Goal: Task Accomplishment & Management: Complete application form

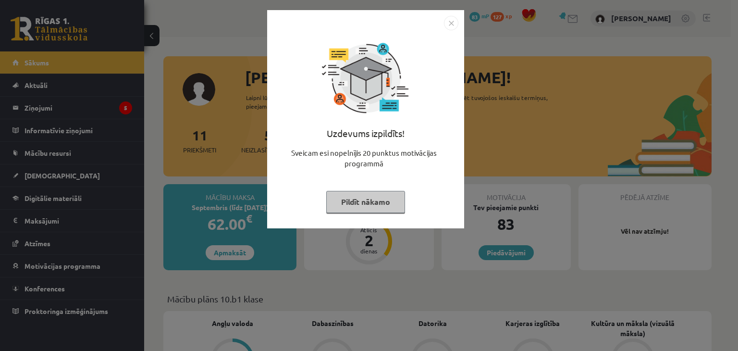
click at [384, 209] on button "Pildīt nākamo" at bounding box center [365, 202] width 79 height 22
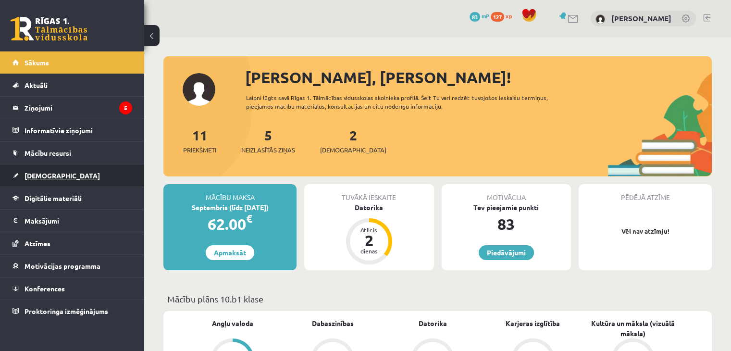
click at [49, 175] on span "[DEMOGRAPHIC_DATA]" at bounding box center [61, 175] width 75 height 9
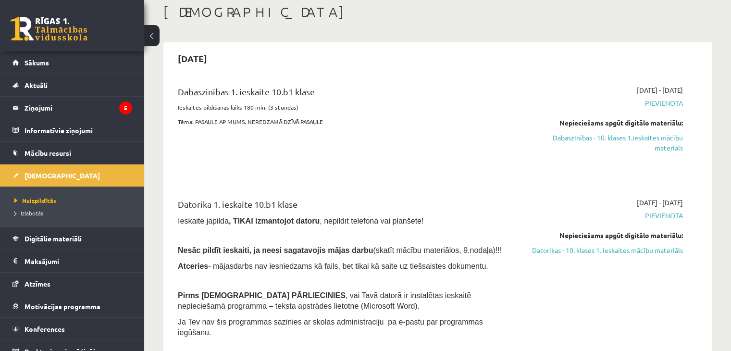
scroll to position [43, 0]
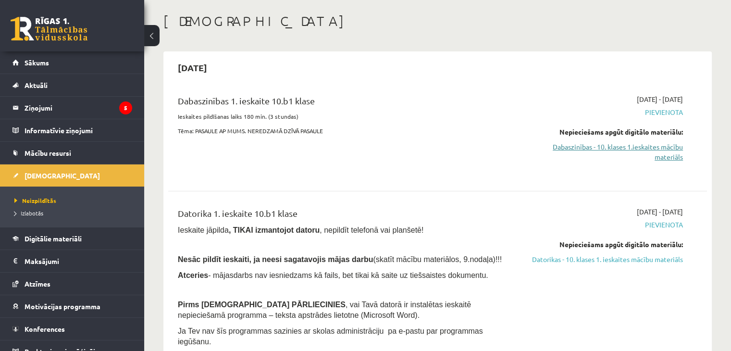
click at [622, 149] on link "Dabaszinības - 10. klases 1.ieskaites mācību materiāls" at bounding box center [603, 152] width 159 height 20
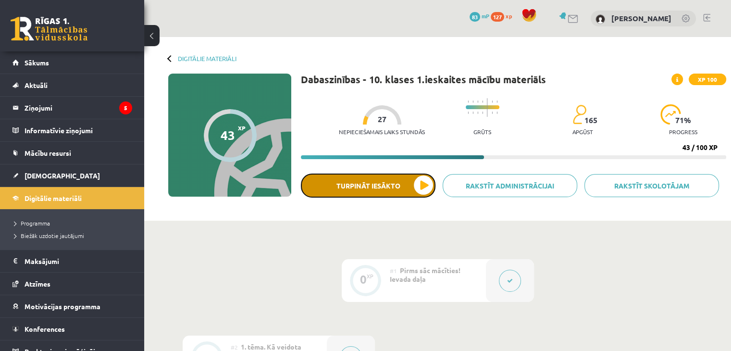
click at [402, 185] on button "Turpināt iesākto" at bounding box center [368, 185] width 134 height 24
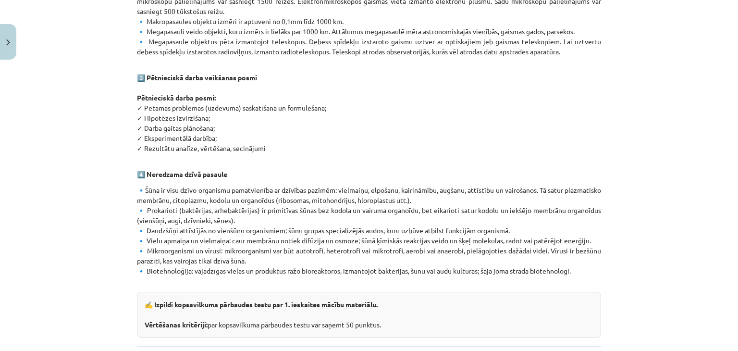
scroll to position [515, 0]
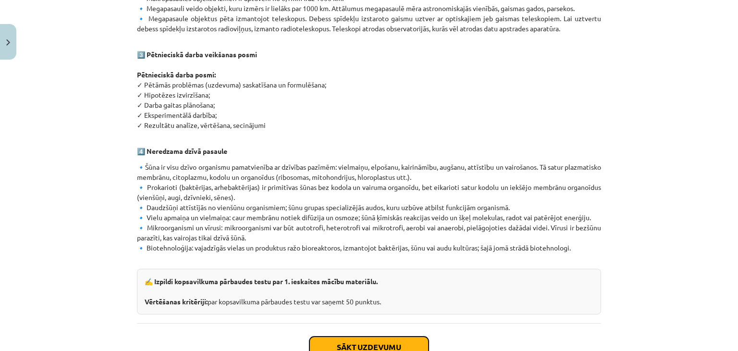
click at [331, 336] on button "Sākt uzdevumu" at bounding box center [368, 346] width 119 height 21
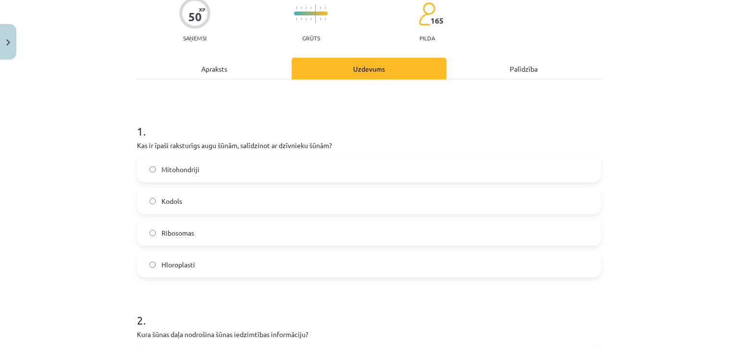
scroll to position [88, 0]
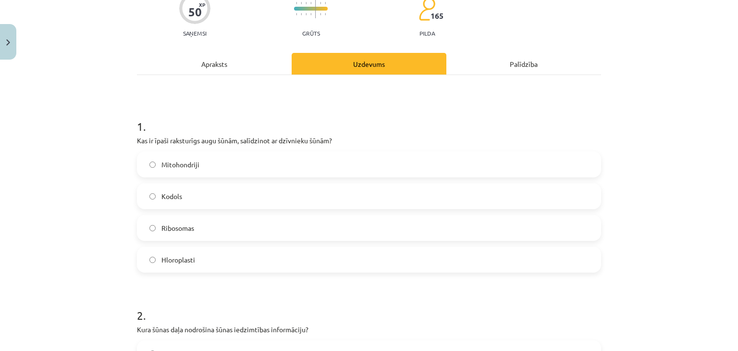
click at [215, 195] on label "Kodols" at bounding box center [369, 196] width 462 height 24
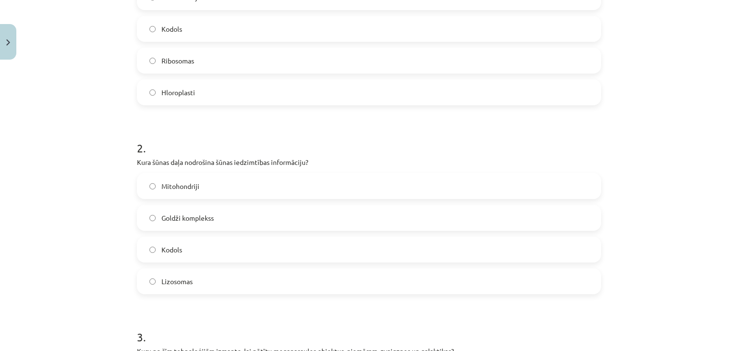
scroll to position [305, 0]
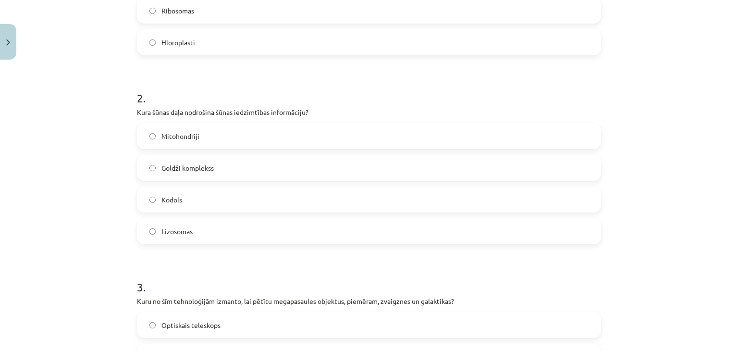
click at [217, 207] on label "Kodols" at bounding box center [369, 199] width 462 height 24
click at [206, 236] on label "Lizosomas" at bounding box center [369, 231] width 462 height 24
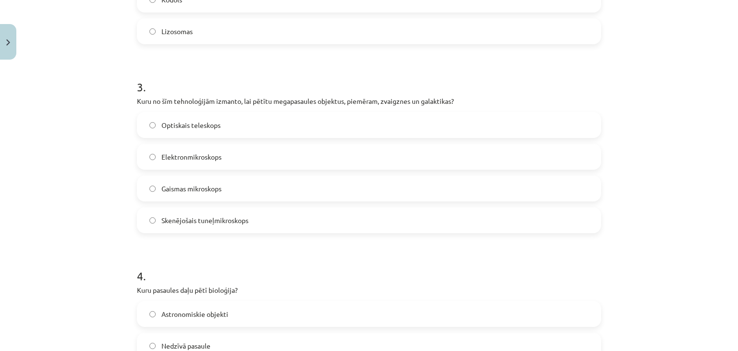
scroll to position [490, 0]
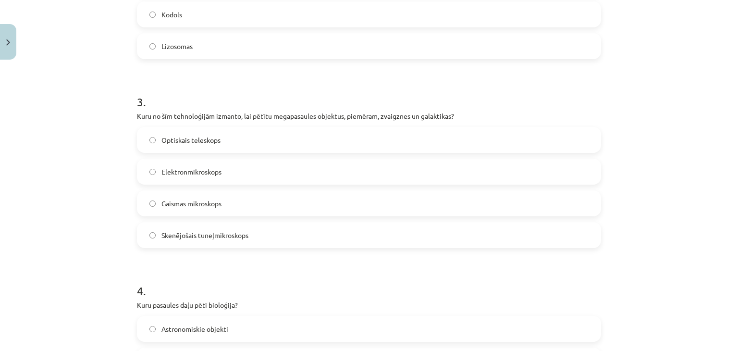
click at [301, 140] on label "Optiskais teleskops" at bounding box center [369, 140] width 462 height 24
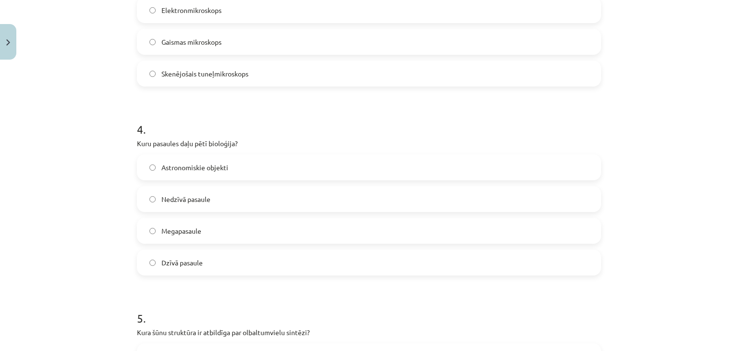
scroll to position [659, 0]
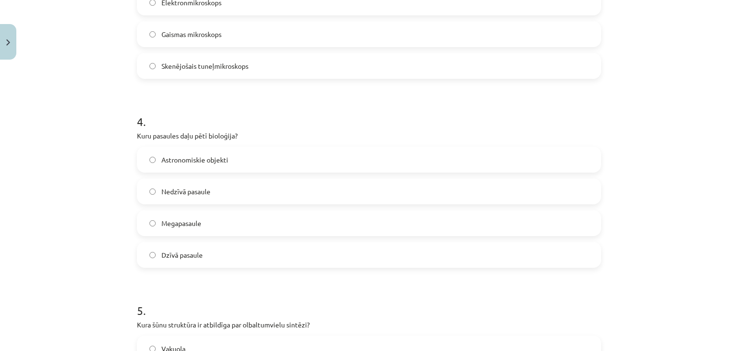
click at [264, 230] on label "Megapasaule" at bounding box center [369, 223] width 462 height 24
click at [245, 258] on label "Dzīvā pasaule" at bounding box center [369, 255] width 462 height 24
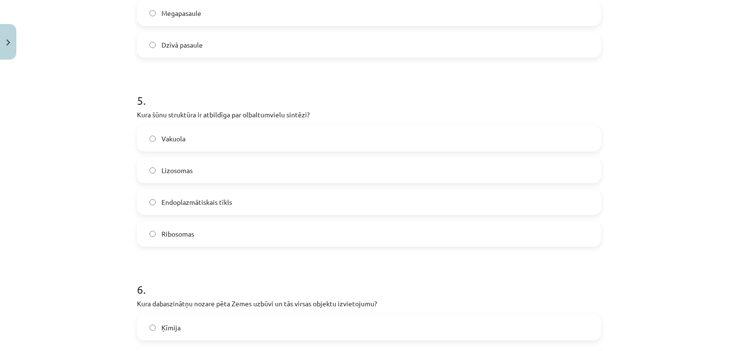
scroll to position [854, 0]
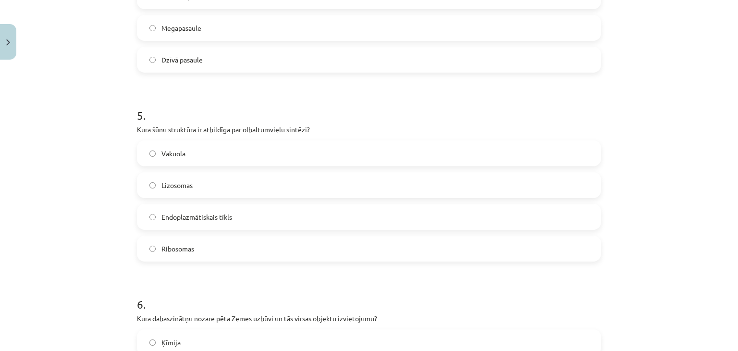
click at [220, 151] on label "Vakuola" at bounding box center [369, 153] width 462 height 24
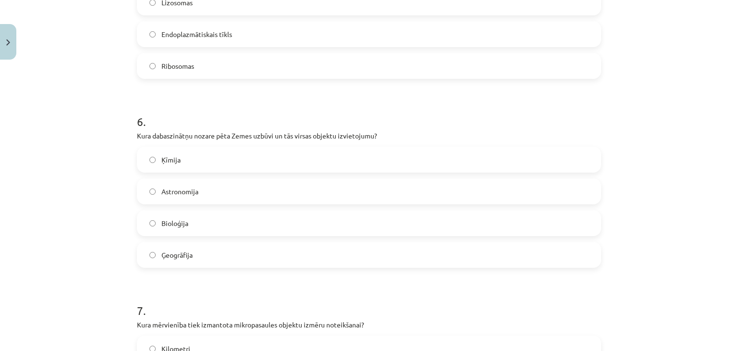
scroll to position [1049, 0]
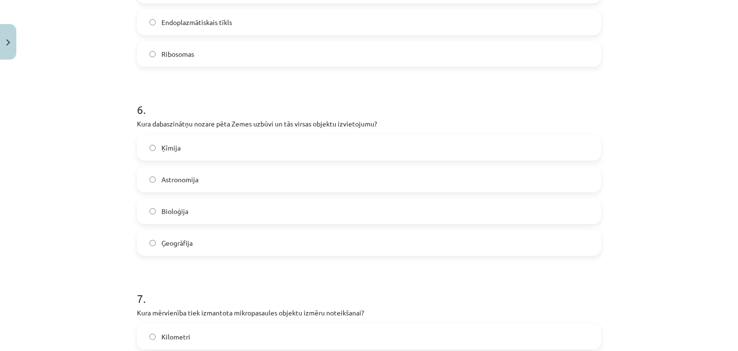
click at [339, 242] on label "Ģeogrāfija" at bounding box center [369, 243] width 462 height 24
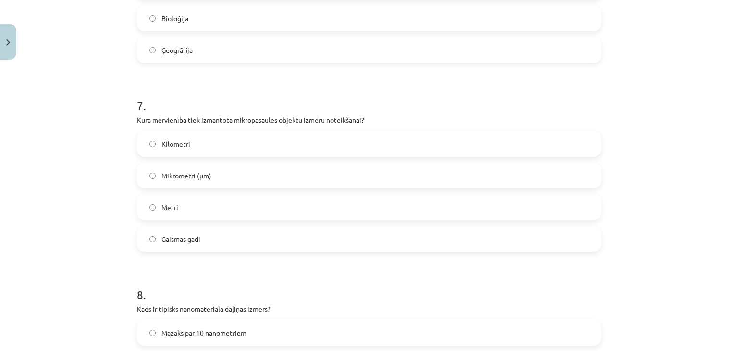
scroll to position [1229, 0]
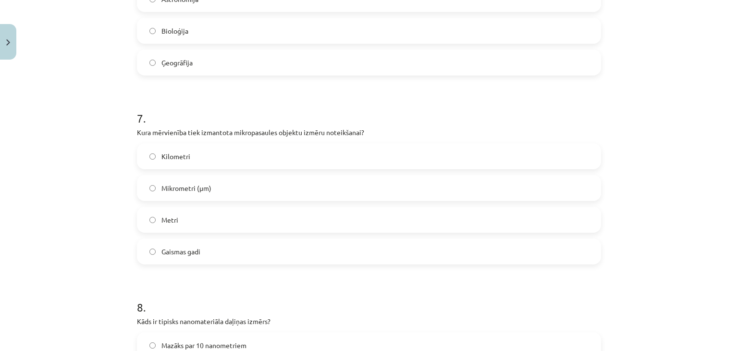
click at [236, 191] on label "Mikrometri (μm)" at bounding box center [369, 188] width 462 height 24
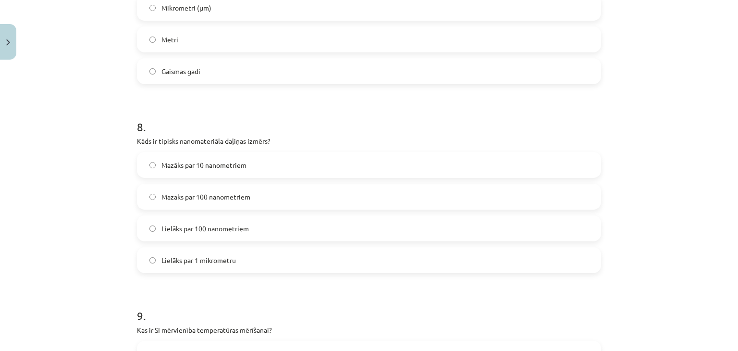
scroll to position [1412, 0]
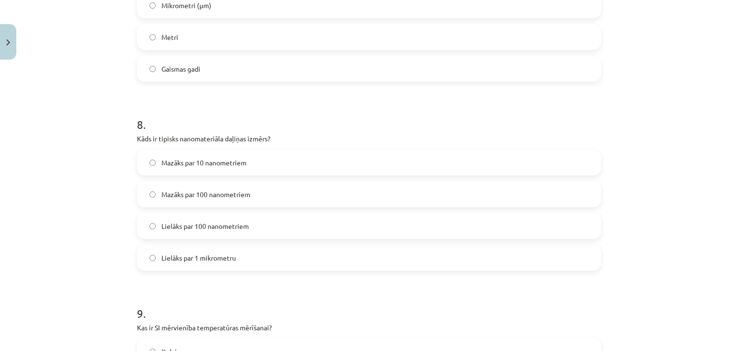
click at [375, 156] on label "Mazāks par 10 nanometriem" at bounding box center [369, 162] width 462 height 24
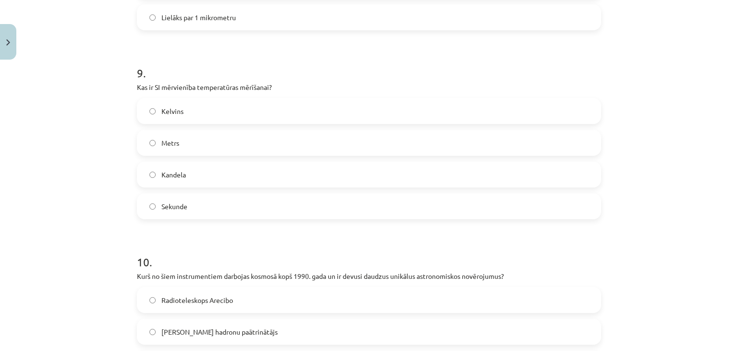
scroll to position [1647, 0]
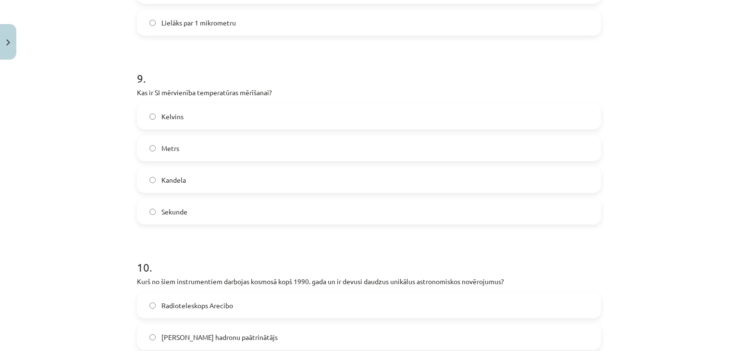
click at [343, 123] on label "Kelvins" at bounding box center [369, 116] width 462 height 24
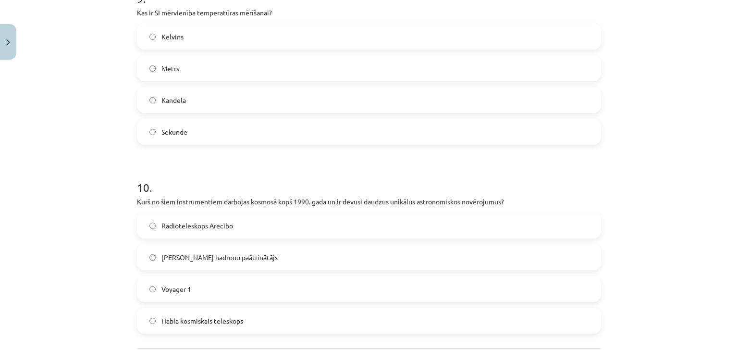
scroll to position [1731, 0]
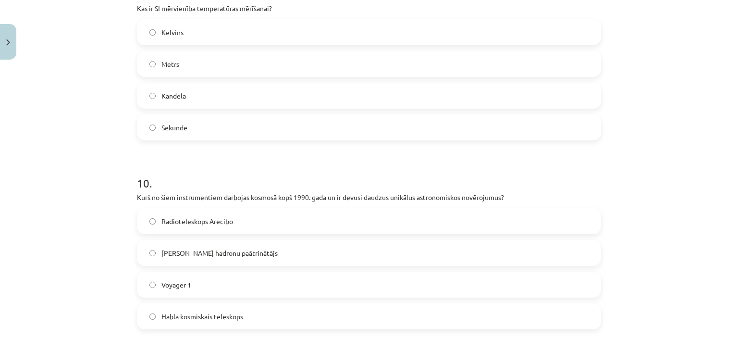
click at [265, 285] on label "Voyager 1" at bounding box center [369, 284] width 462 height 24
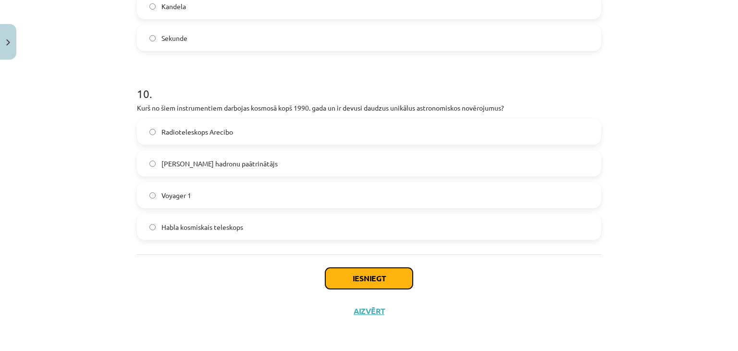
click at [374, 279] on button "Iesniegt" at bounding box center [368, 278] width 87 height 21
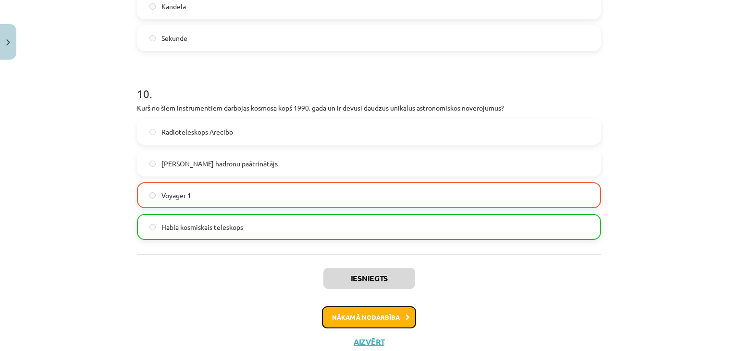
click at [385, 312] on button "Nākamā nodarbība" at bounding box center [369, 317] width 94 height 22
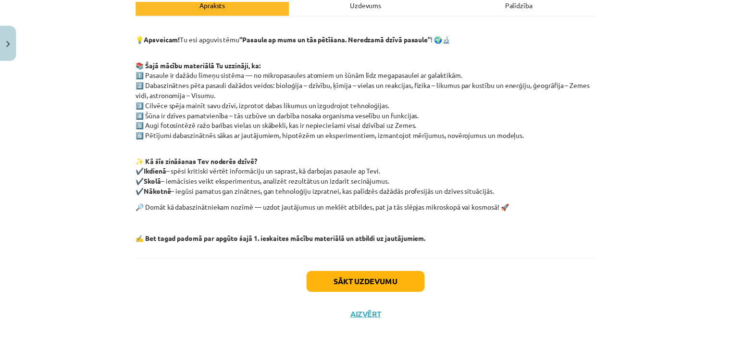
scroll to position [153, 0]
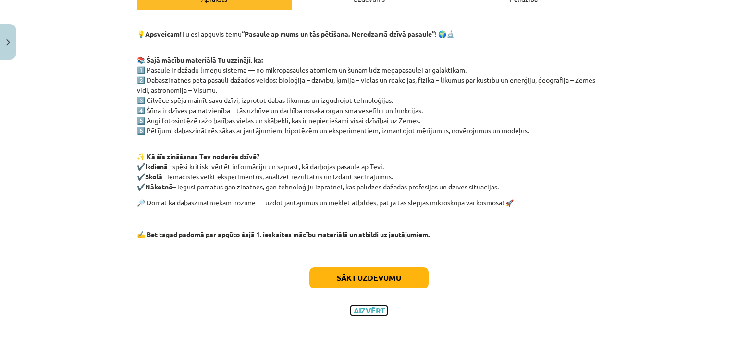
click at [376, 313] on button "Aizvērt" at bounding box center [369, 310] width 37 height 10
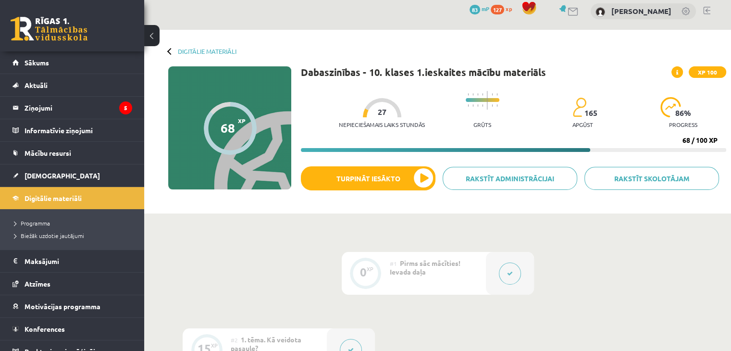
scroll to position [6, 0]
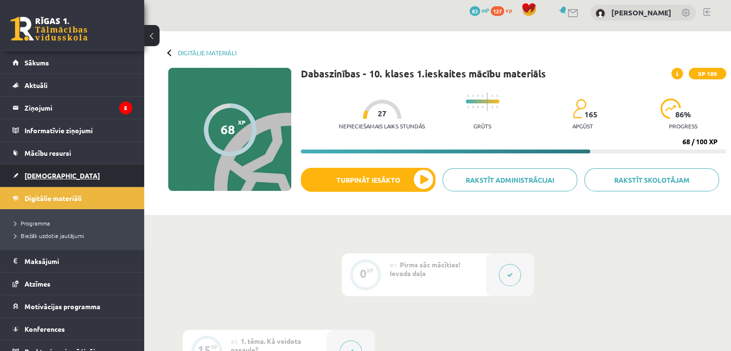
click at [49, 173] on span "[DEMOGRAPHIC_DATA]" at bounding box center [61, 175] width 75 height 9
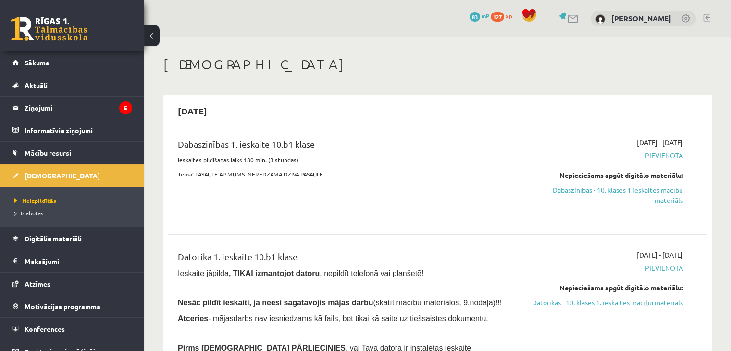
click at [651, 268] on span "Pievienota" at bounding box center [603, 268] width 159 height 10
click at [639, 303] on link "Datorikas - 10. klases 1. ieskaites mācību materiāls" at bounding box center [603, 302] width 159 height 10
click at [598, 301] on link "Datorikas - 10. klases 1. ieskaites mācību materiāls" at bounding box center [603, 302] width 159 height 10
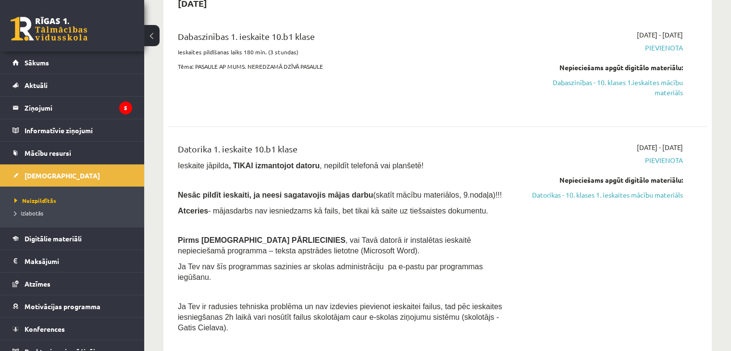
scroll to position [98, 0]
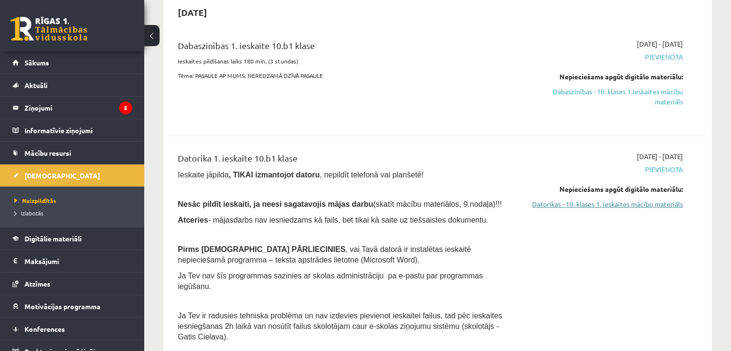
click at [571, 200] on link "Datorikas - 10. klases 1. ieskaites mācību materiāls" at bounding box center [603, 204] width 159 height 10
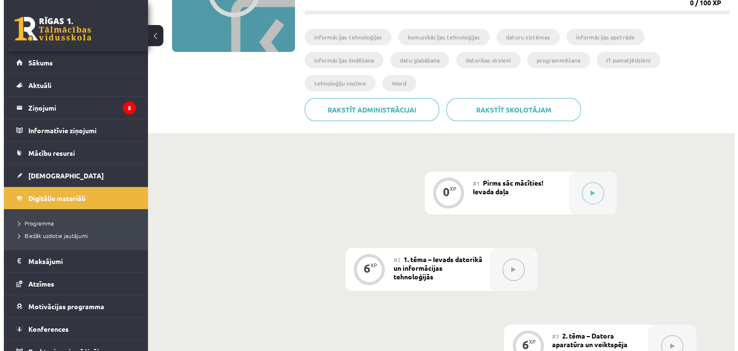
scroll to position [152, 0]
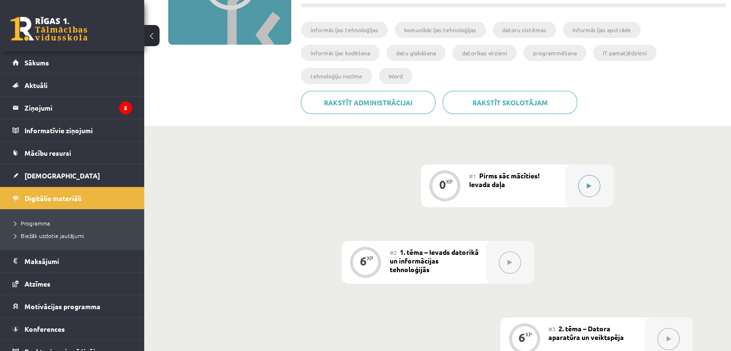
click at [587, 183] on icon at bounding box center [588, 186] width 4 height 6
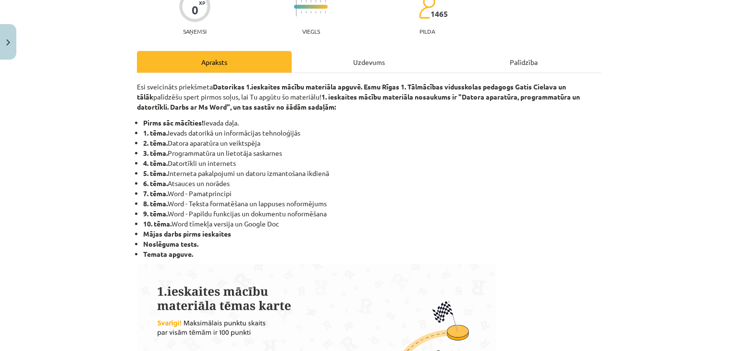
scroll to position [60, 0]
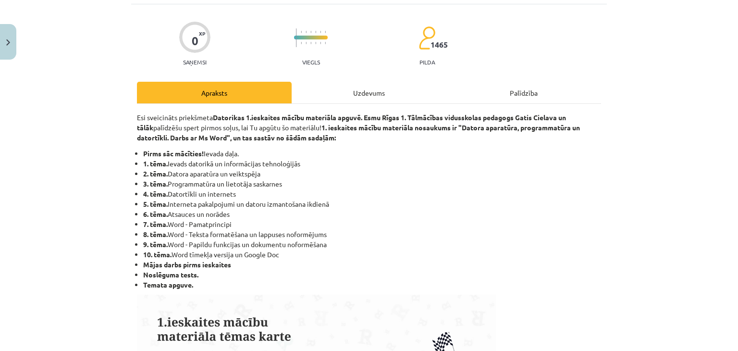
click at [384, 98] on div "Uzdevums" at bounding box center [369, 93] width 155 height 22
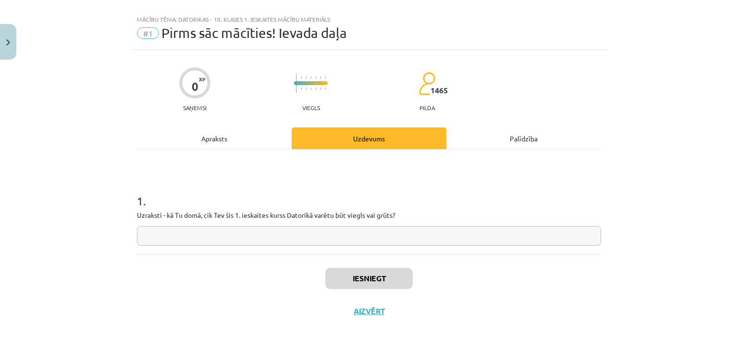
click at [254, 229] on input "text" at bounding box center [369, 236] width 464 height 20
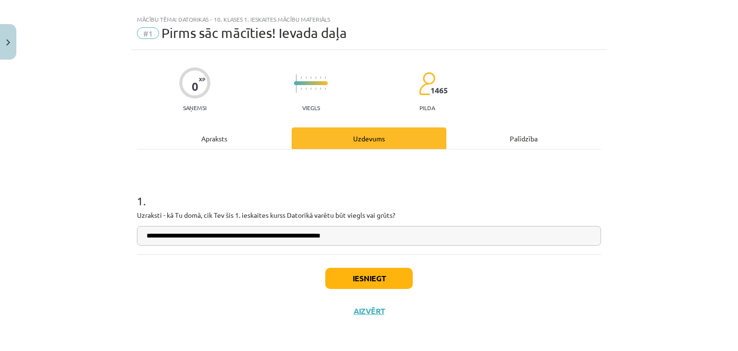
type input "**********"
click at [367, 283] on button "Iesniegt" at bounding box center [368, 278] width 87 height 21
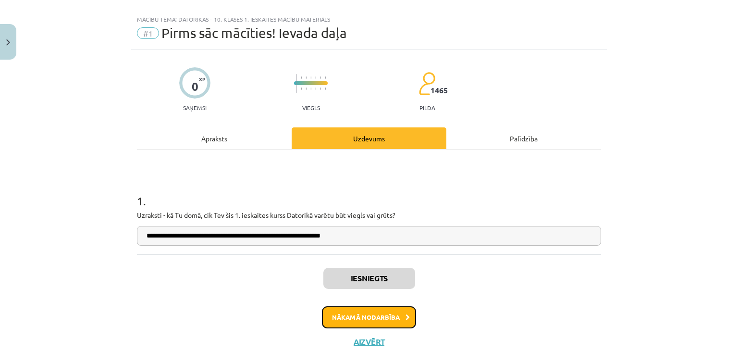
click at [374, 317] on button "Nākamā nodarbība" at bounding box center [369, 317] width 94 height 22
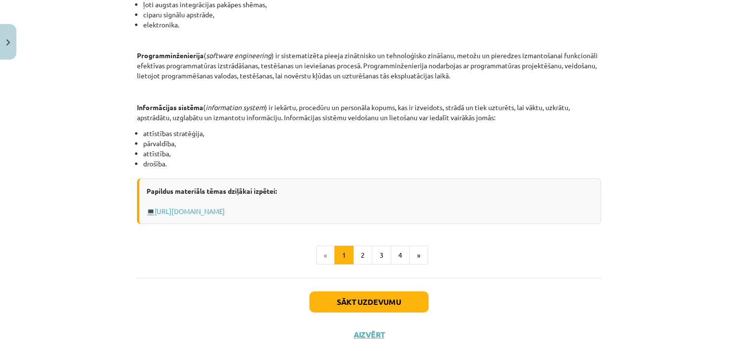
scroll to position [471, 0]
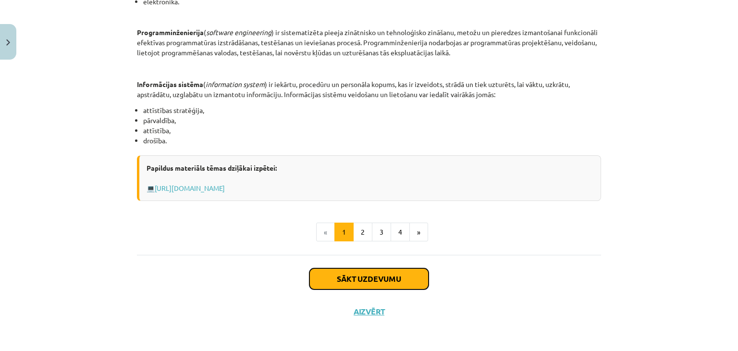
click at [350, 277] on button "Sākt uzdevumu" at bounding box center [368, 278] width 119 height 21
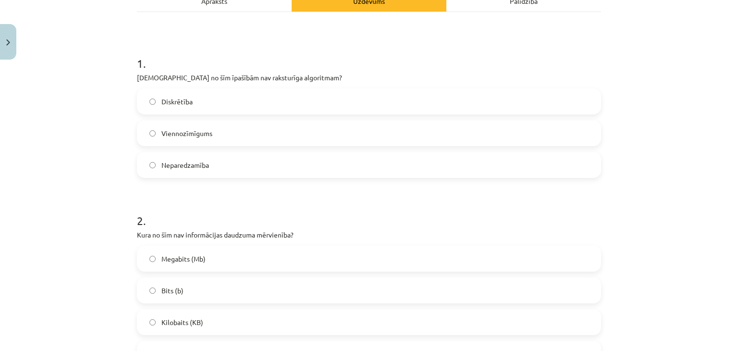
scroll to position [157, 0]
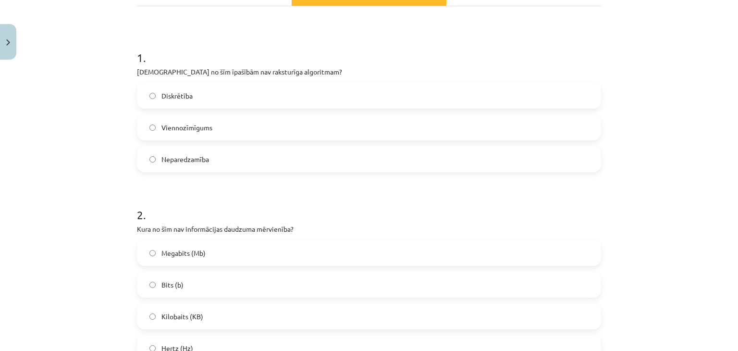
click at [359, 168] on label "Neparedzamība" at bounding box center [369, 159] width 462 height 24
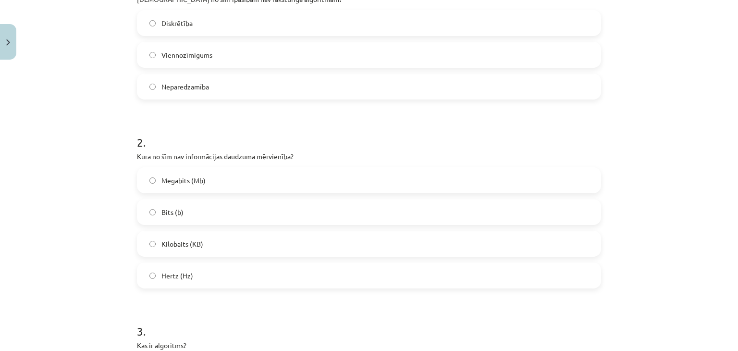
scroll to position [277, 0]
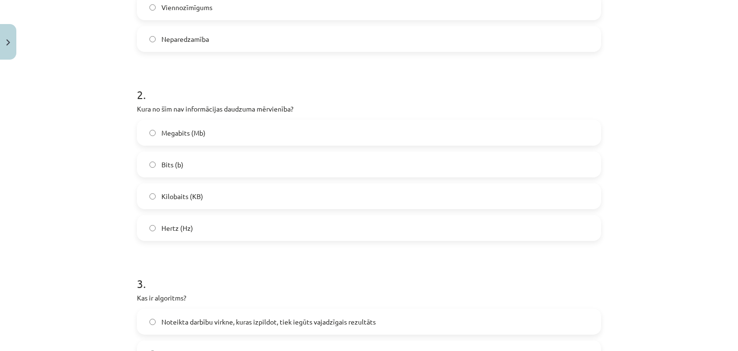
click at [295, 225] on label "Hertz (Hz)" at bounding box center [369, 228] width 462 height 24
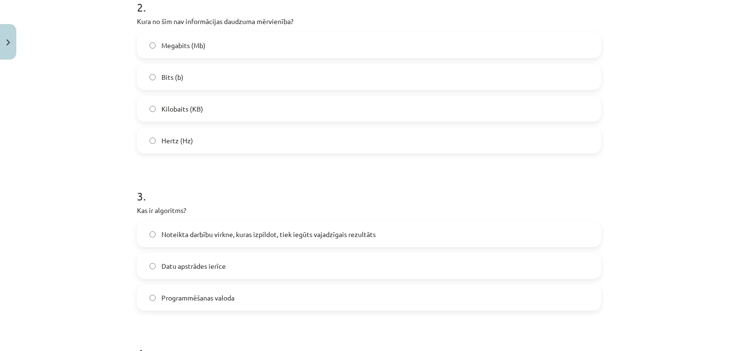
scroll to position [403, 0]
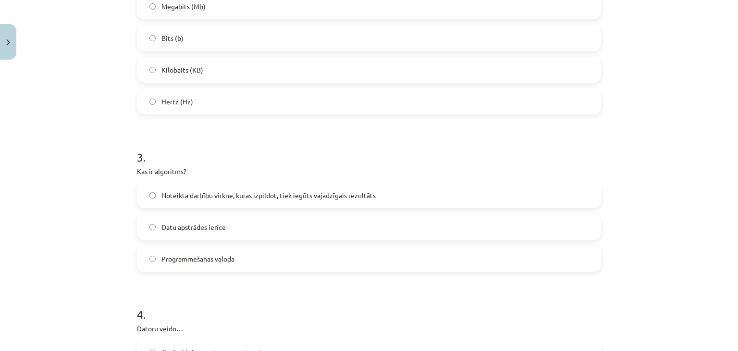
click at [387, 202] on label "Noteikta darbību virkne, kuras izpildot, tiek iegūts vajadzīgais rezultāts" at bounding box center [369, 195] width 462 height 24
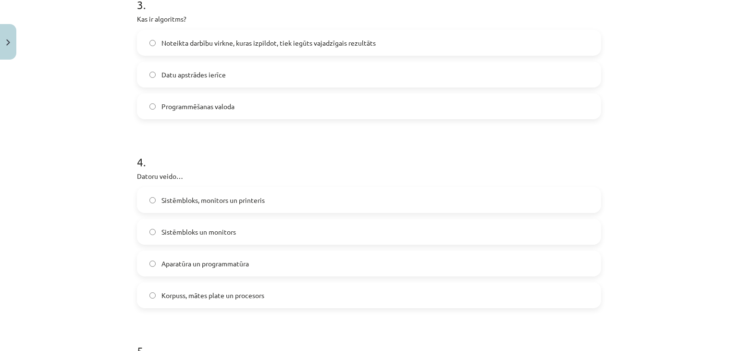
scroll to position [590, 0]
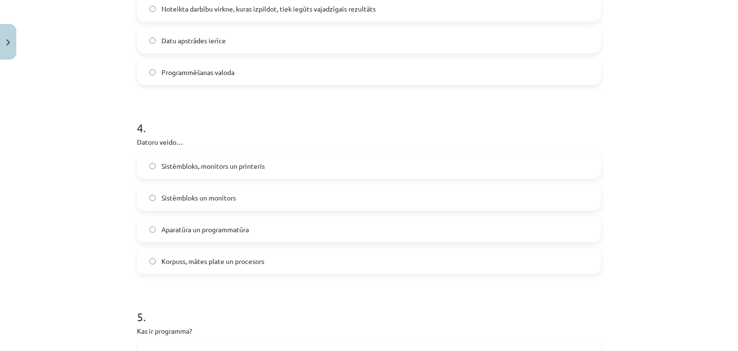
click at [263, 264] on label "Korpuss, mātes plate un procesors" at bounding box center [369, 261] width 462 height 24
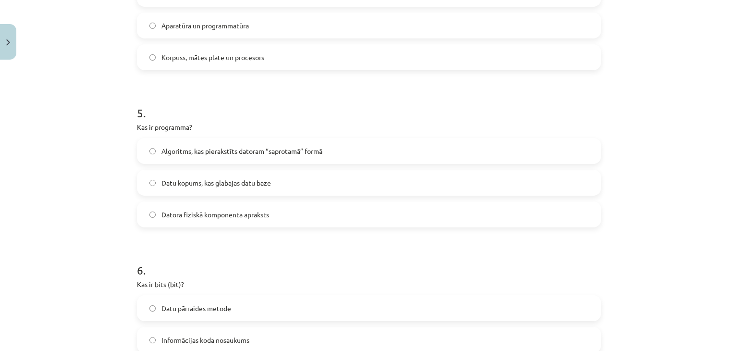
scroll to position [795, 0]
click at [307, 145] on span "Algoritms, kas pierakstīts datoram “saprotamā” formā" at bounding box center [241, 150] width 161 height 10
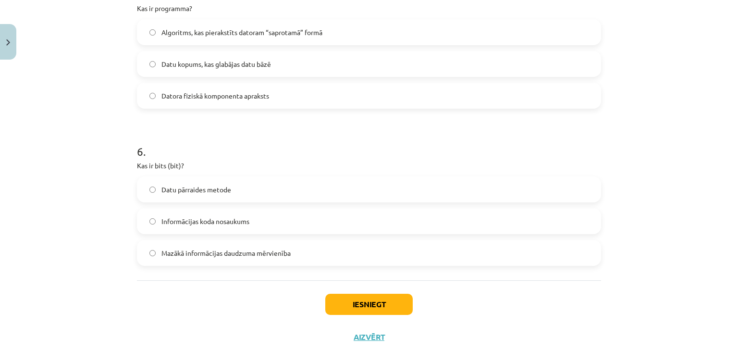
scroll to position [913, 0]
click at [268, 249] on span "Mazākā informācijas daudzuma mērvienība" at bounding box center [225, 252] width 129 height 10
drag, startPoint x: 358, startPoint y: 314, endPoint x: 357, endPoint y: 305, distance: 9.2
click at [357, 305] on div "Iesniegt Aizvērt" at bounding box center [369, 312] width 464 height 67
click at [357, 305] on button "Iesniegt" at bounding box center [368, 303] width 87 height 21
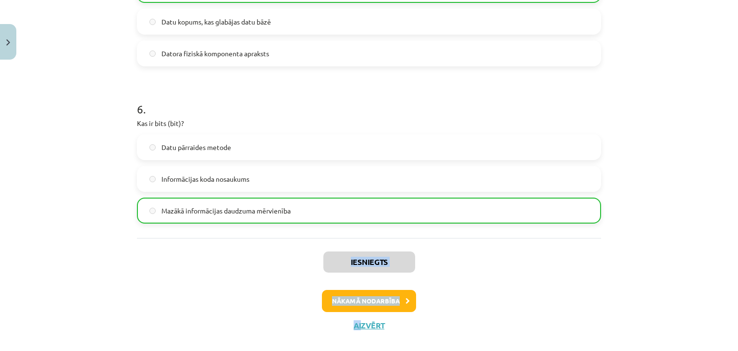
scroll to position [968, 0]
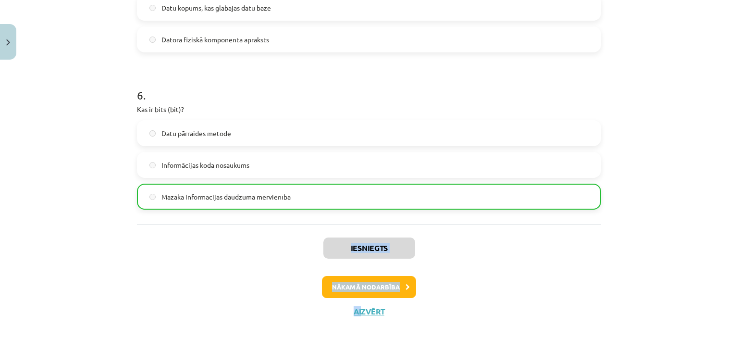
click at [379, 285] on button "Nākamā nodarbība" at bounding box center [369, 287] width 94 height 22
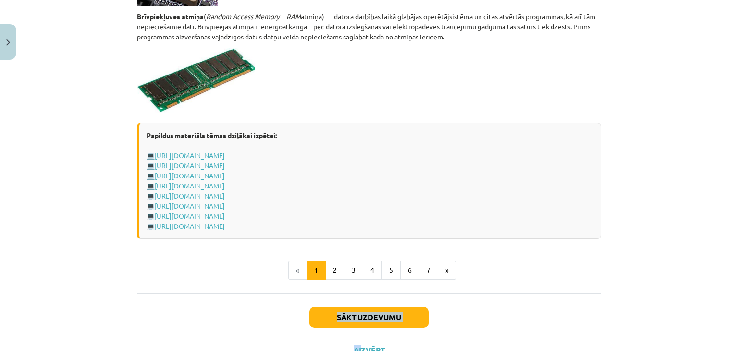
scroll to position [1706, 0]
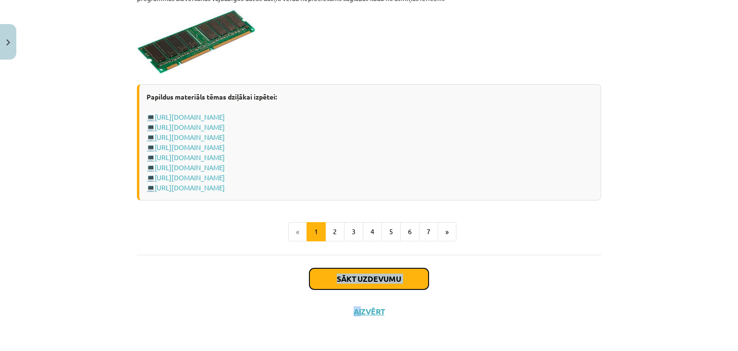
click at [377, 286] on button "Sākt uzdevumu" at bounding box center [368, 278] width 119 height 21
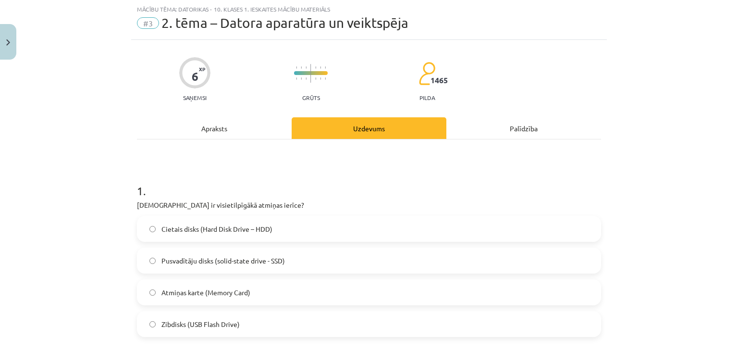
scroll to position [100, 0]
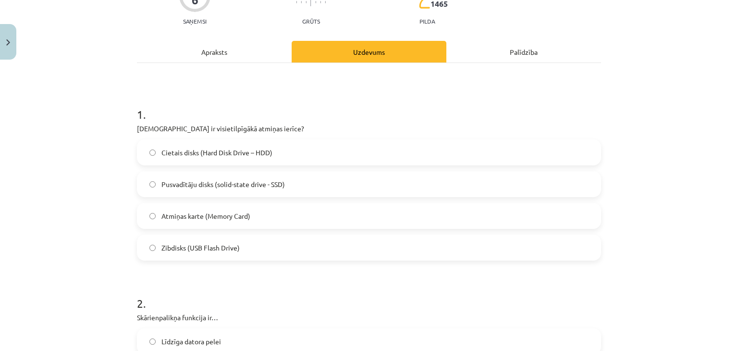
click at [378, 156] on label "Cietais disks (Hard Disk Drive – HDD)" at bounding box center [369, 152] width 462 height 24
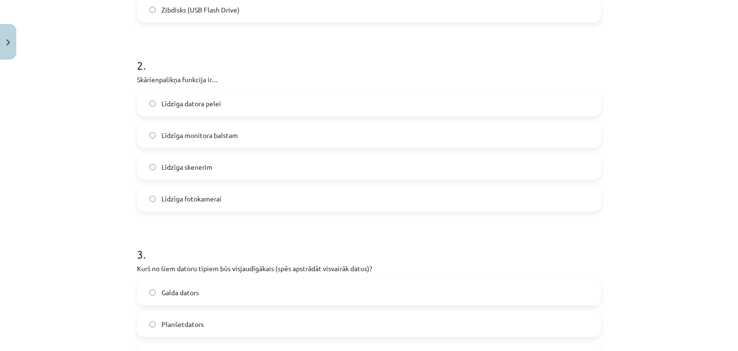
scroll to position [379, 0]
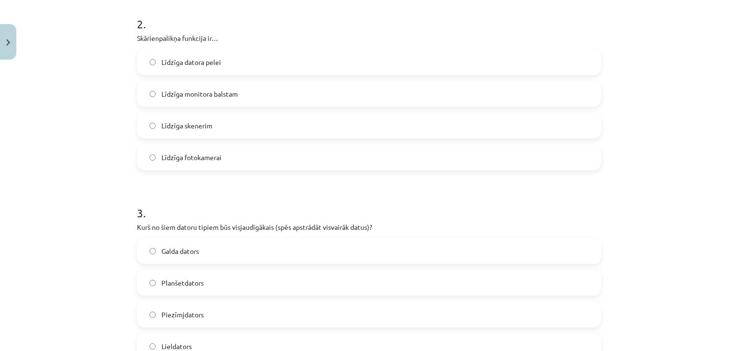
click at [373, 256] on label "Galda dators" at bounding box center [369, 251] width 462 height 24
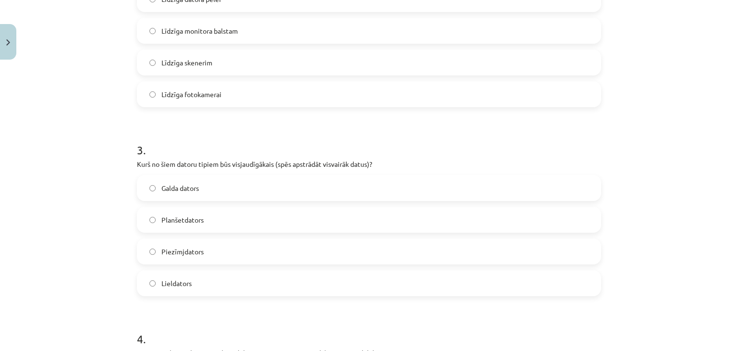
click at [417, 281] on label "Lieldators" at bounding box center [369, 283] width 462 height 24
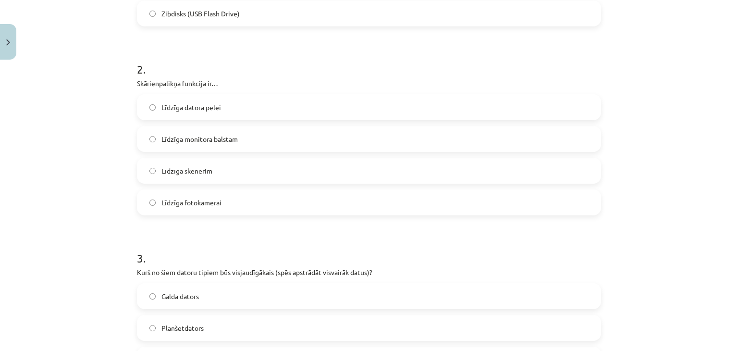
scroll to position [328, 0]
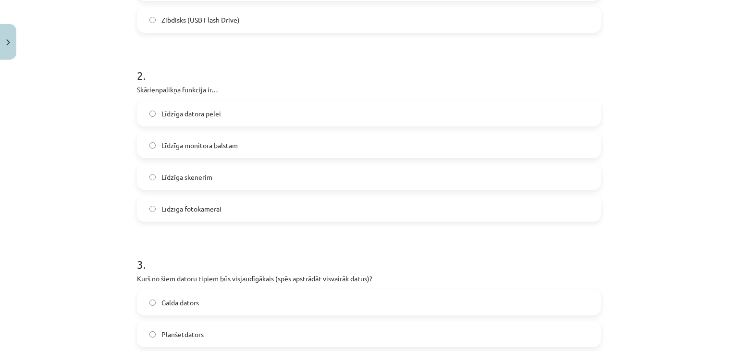
click at [290, 103] on label "Līdzīga datora pelei" at bounding box center [369, 113] width 462 height 24
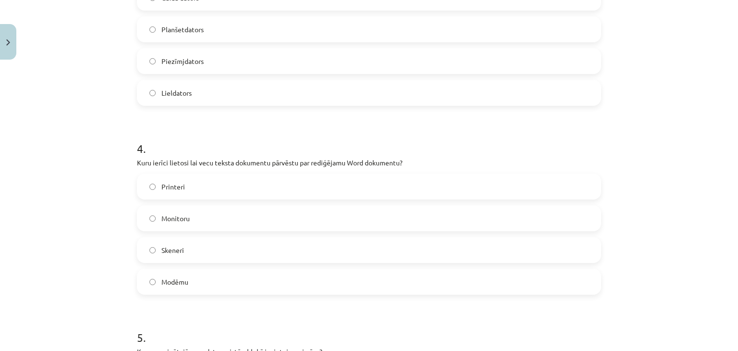
scroll to position [629, 0]
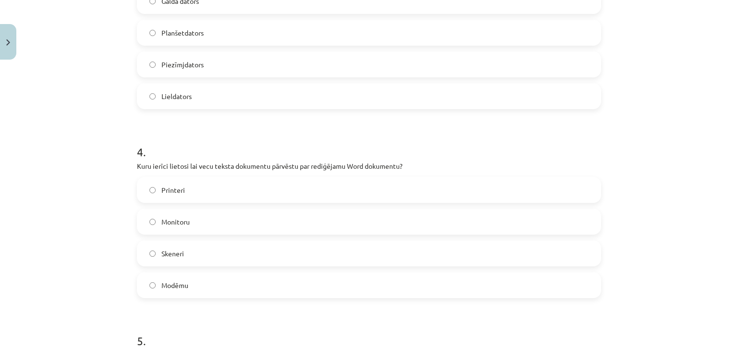
click at [244, 248] on label "Skeneri" at bounding box center [369, 253] width 462 height 24
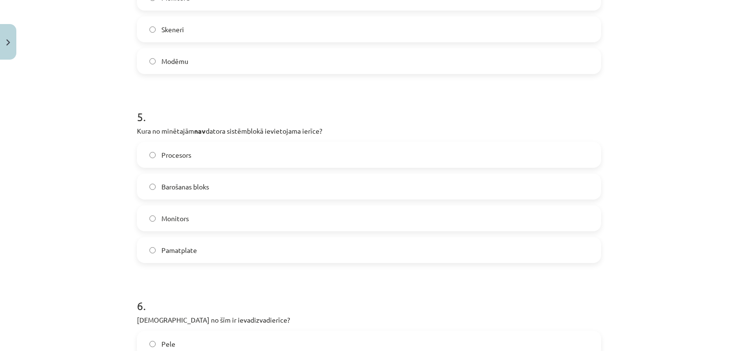
scroll to position [843, 0]
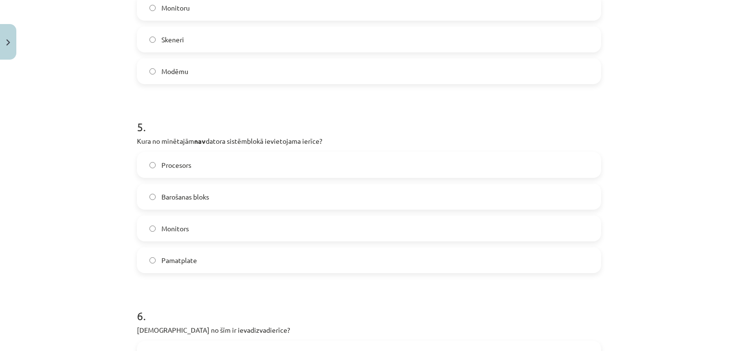
click at [290, 250] on label "Pamatplate" at bounding box center [369, 260] width 462 height 24
click at [459, 215] on div "Monitors" at bounding box center [369, 228] width 464 height 26
click at [446, 221] on label "Monitors" at bounding box center [369, 228] width 462 height 24
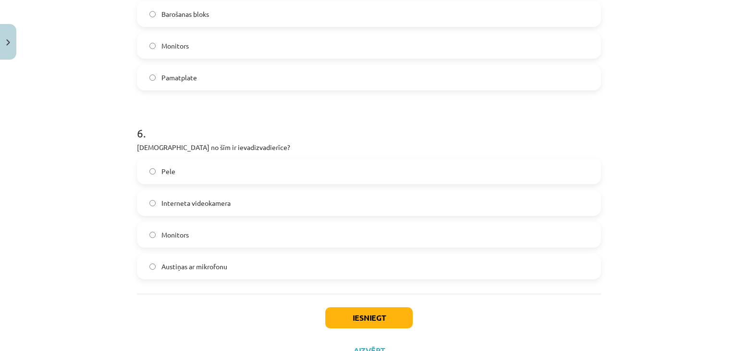
scroll to position [1024, 0]
click at [234, 270] on label "Austiņas ar mikrofonu" at bounding box center [369, 268] width 462 height 24
click at [368, 323] on button "Iesniegt" at bounding box center [368, 318] width 87 height 21
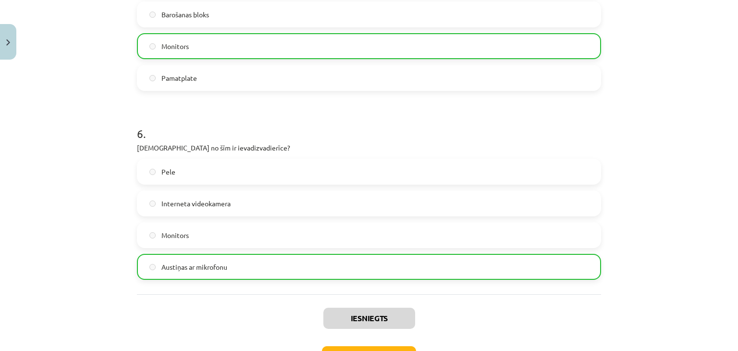
scroll to position [1095, 0]
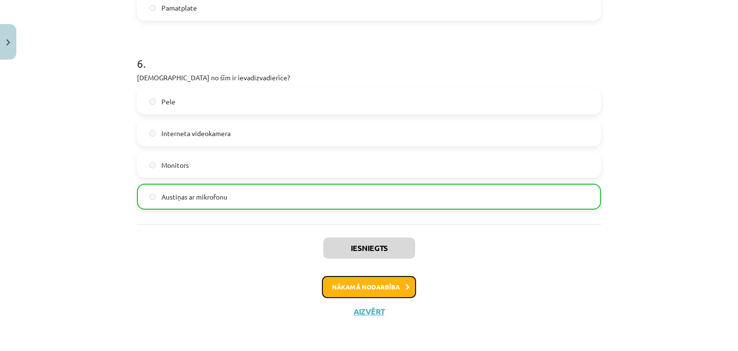
click at [378, 286] on button "Nākamā nodarbība" at bounding box center [369, 287] width 94 height 22
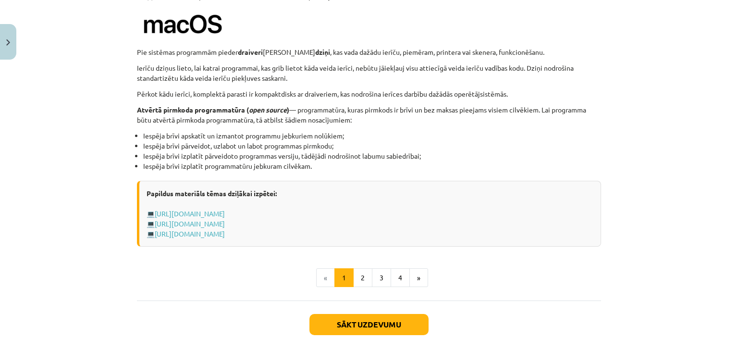
scroll to position [1009, 0]
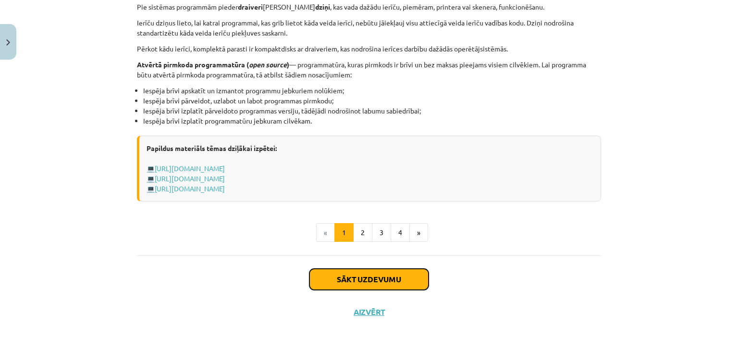
click at [387, 274] on button "Sākt uzdevumu" at bounding box center [368, 278] width 119 height 21
